Goal: Check status: Check status

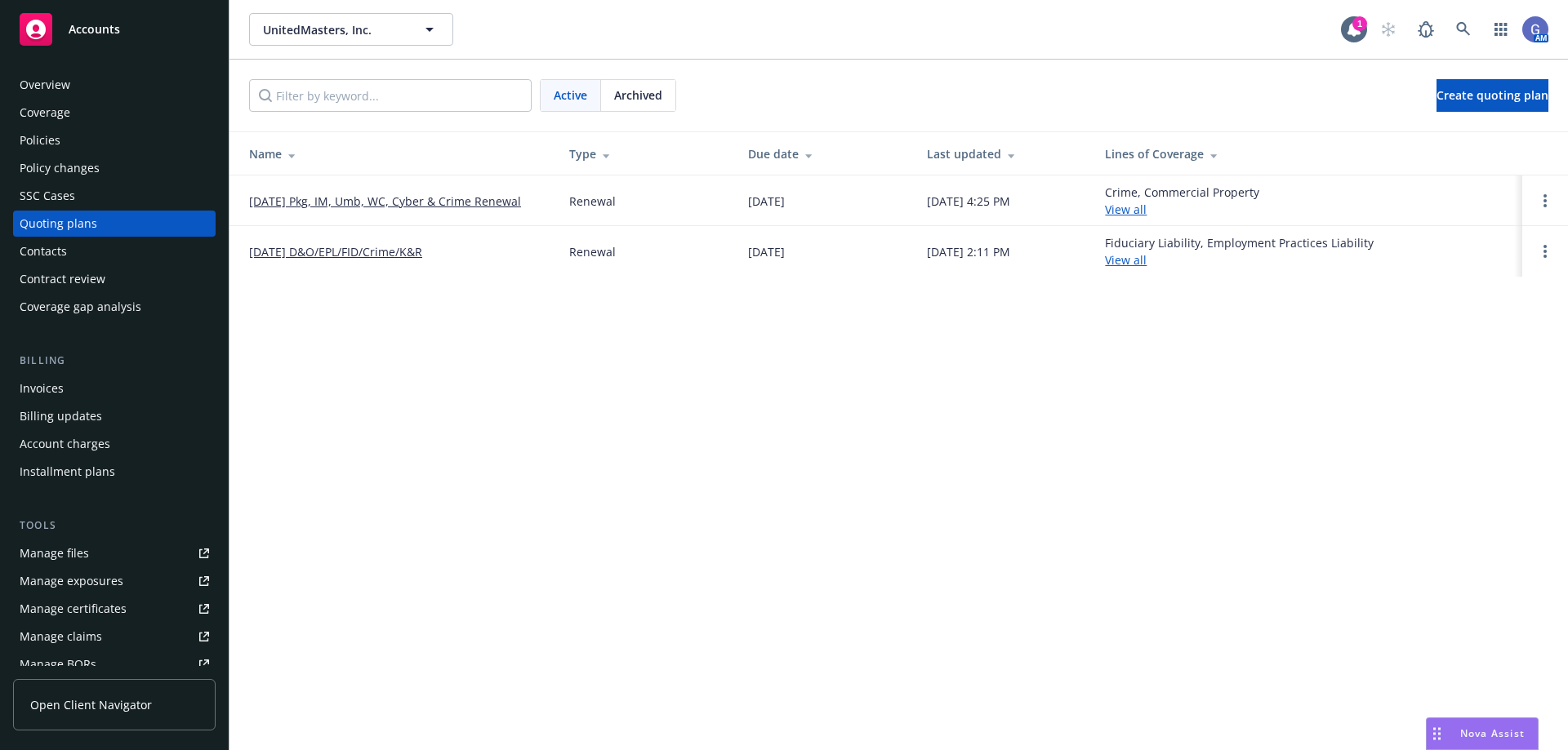
click at [439, 198] on link "[DATE] Pkg, IM, Umb, WC, Cyber & Crime Renewal" at bounding box center [385, 201] width 272 height 17
